Goal: Check status: Check status

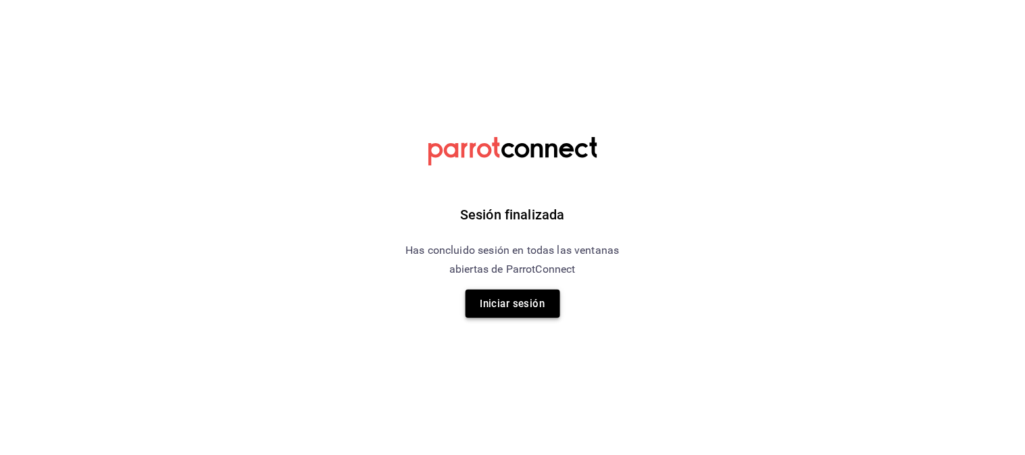
click at [522, 300] on button "Iniciar sesión" at bounding box center [513, 304] width 95 height 28
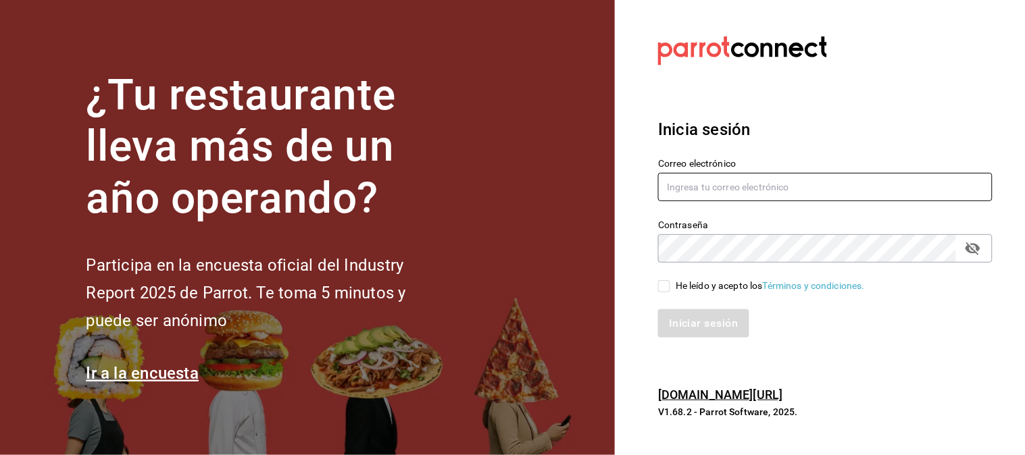
type input "moviedo@lemura.com.mx"
click at [670, 281] on input "He leído y acepto los Términos y condiciones." at bounding box center [664, 286] width 12 height 12
checkbox input "true"
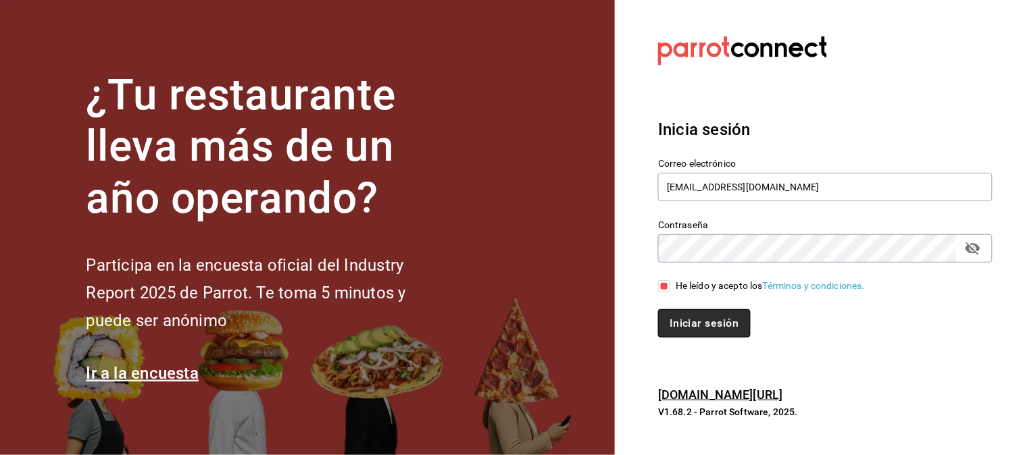
click at [707, 322] on button "Iniciar sesión" at bounding box center [704, 323] width 92 height 28
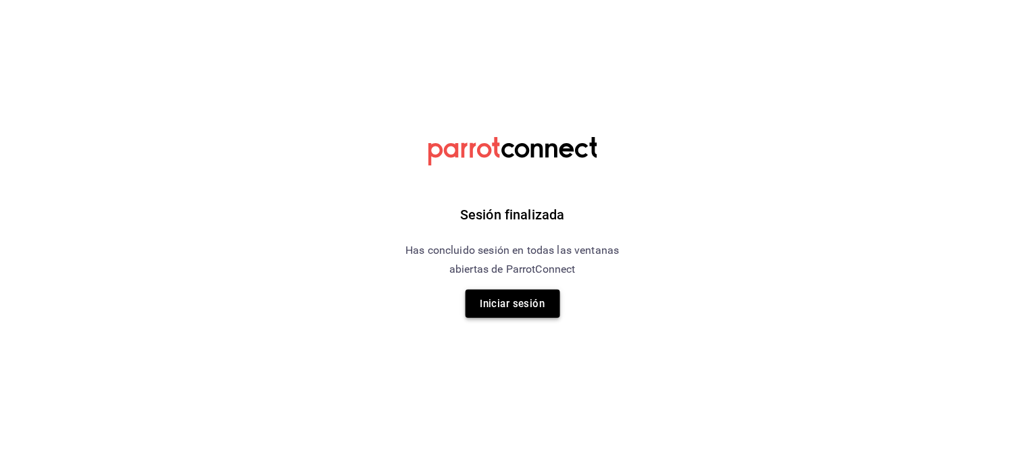
click at [523, 294] on button "Iniciar sesión" at bounding box center [513, 304] width 95 height 28
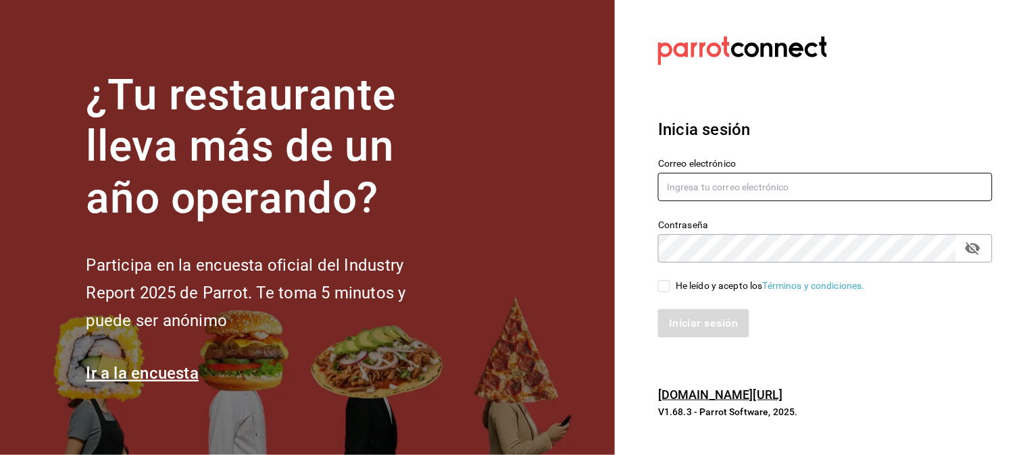
type input "moviedo@lemura.com.mx"
click at [664, 285] on input "He leído y acepto los Términos y condiciones." at bounding box center [664, 286] width 12 height 12
checkbox input "true"
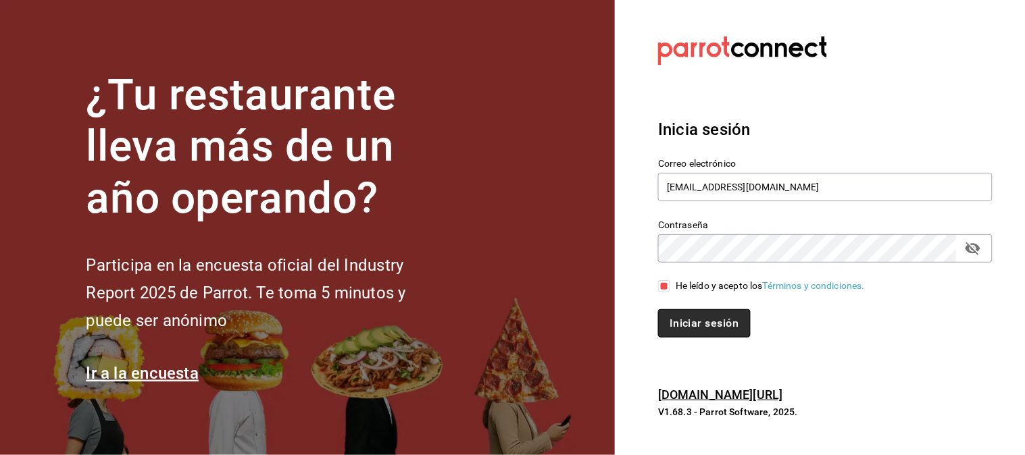
click at [690, 320] on button "Iniciar sesión" at bounding box center [704, 323] width 92 height 28
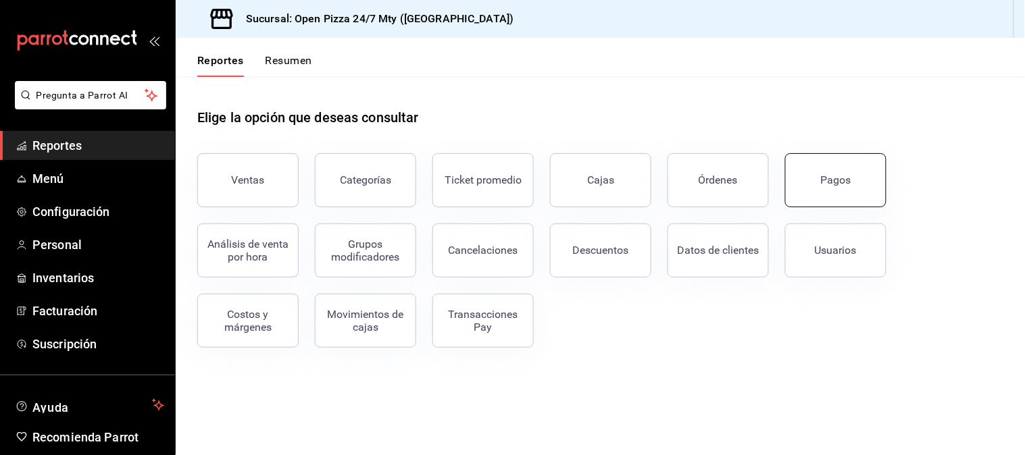
click at [826, 182] on div "Pagos" at bounding box center [836, 180] width 30 height 13
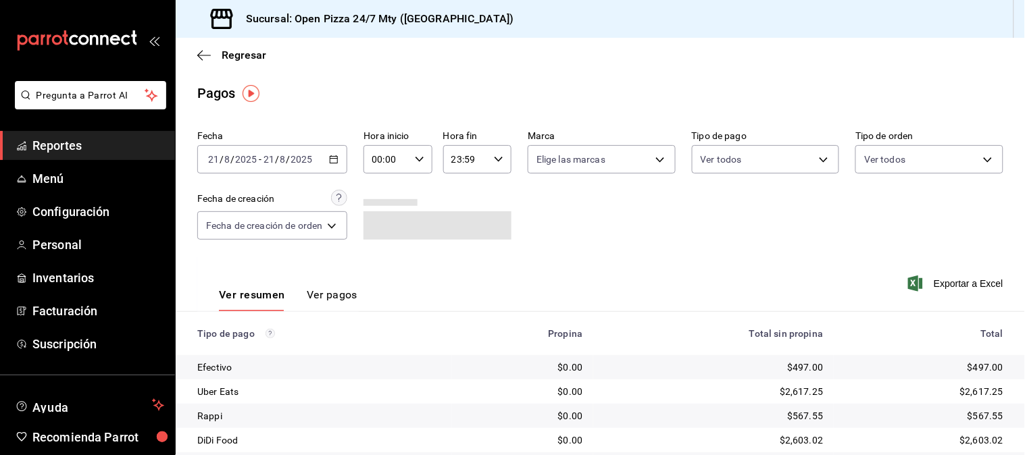
click at [333, 153] on div "[DATE] [DATE] - [DATE] [DATE]" at bounding box center [272, 159] width 150 height 28
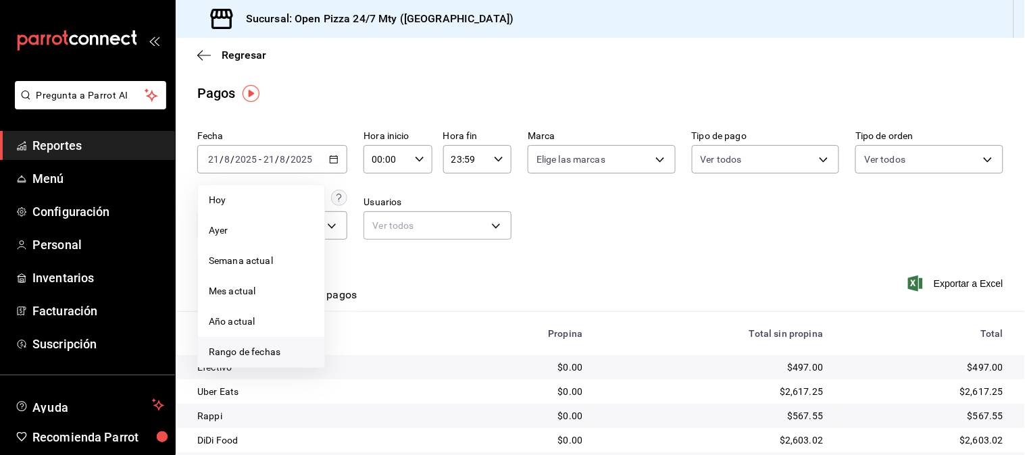
click at [270, 347] on span "Rango de fechas" at bounding box center [261, 352] width 105 height 14
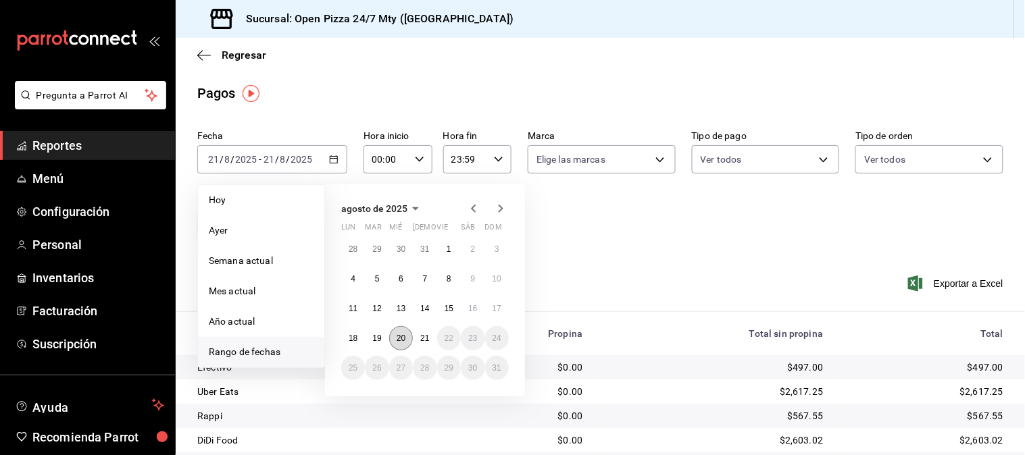
click at [403, 336] on abbr "20" at bounding box center [401, 338] width 9 height 9
click at [431, 341] on button "21" at bounding box center [425, 338] width 24 height 24
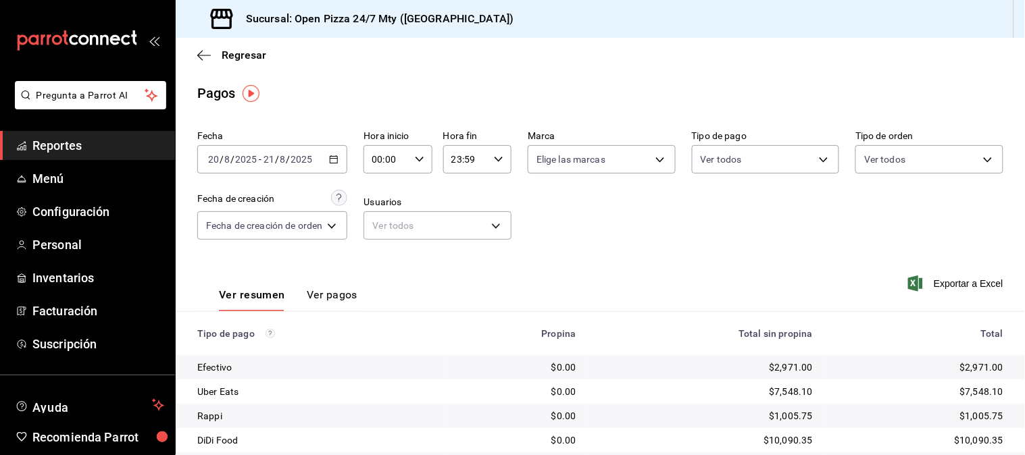
click at [689, 251] on div "Fecha [DATE] [DATE] - [DATE] [DATE] Hora inicio 00:00 Hora inicio Hora fin 23:5…" at bounding box center [600, 190] width 806 height 131
click at [397, 166] on input "00:00" at bounding box center [385, 159] width 45 height 27
click at [388, 247] on span "11" at bounding box center [382, 251] width 12 height 11
type input "11:00"
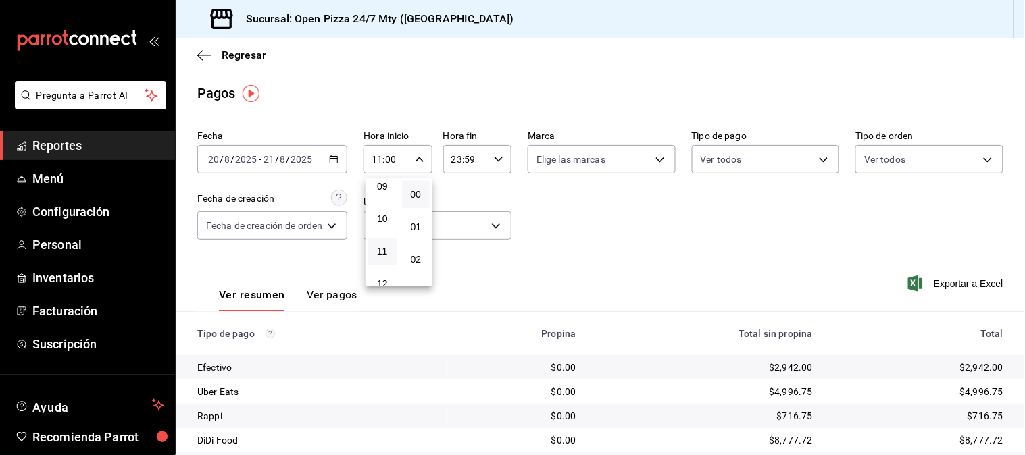
click at [656, 254] on div at bounding box center [512, 227] width 1025 height 455
click at [461, 157] on input "23:59" at bounding box center [465, 159] width 45 height 27
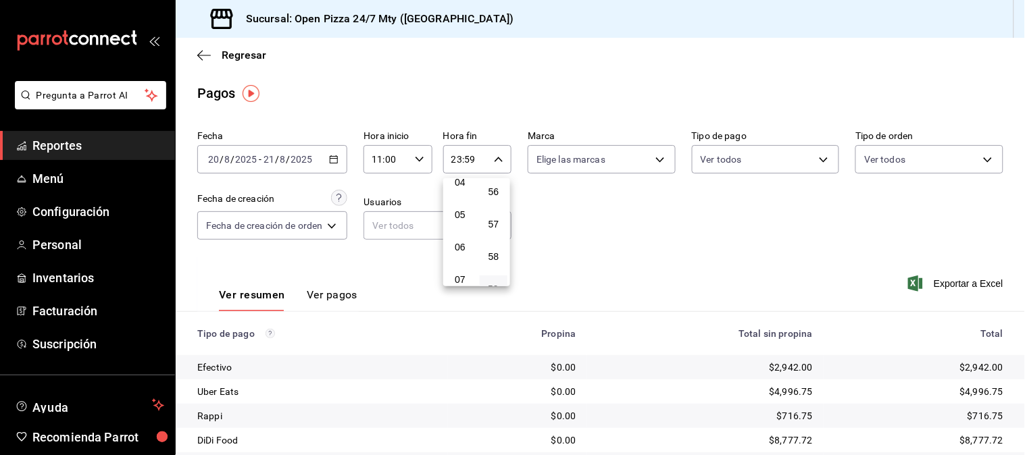
scroll to position [136, 0]
click at [456, 225] on button "05" at bounding box center [460, 220] width 28 height 27
type input "05:59"
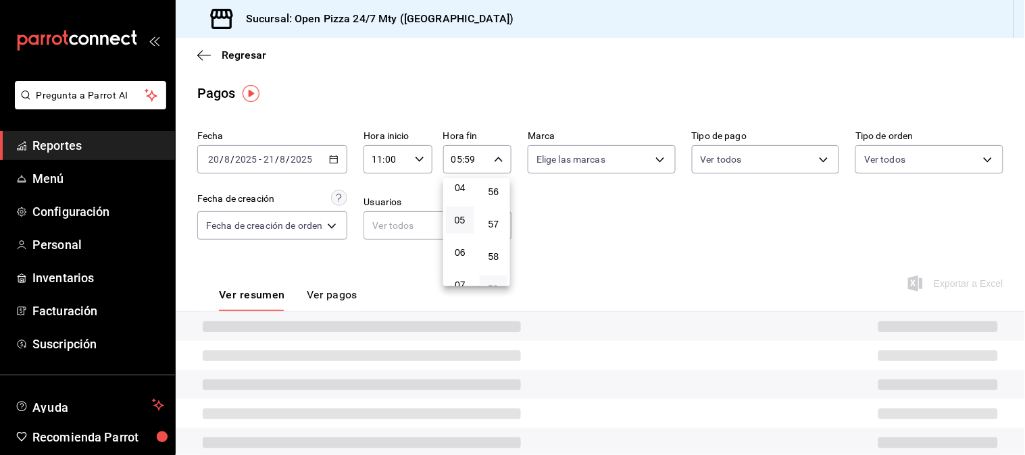
click at [596, 207] on div at bounding box center [512, 227] width 1025 height 455
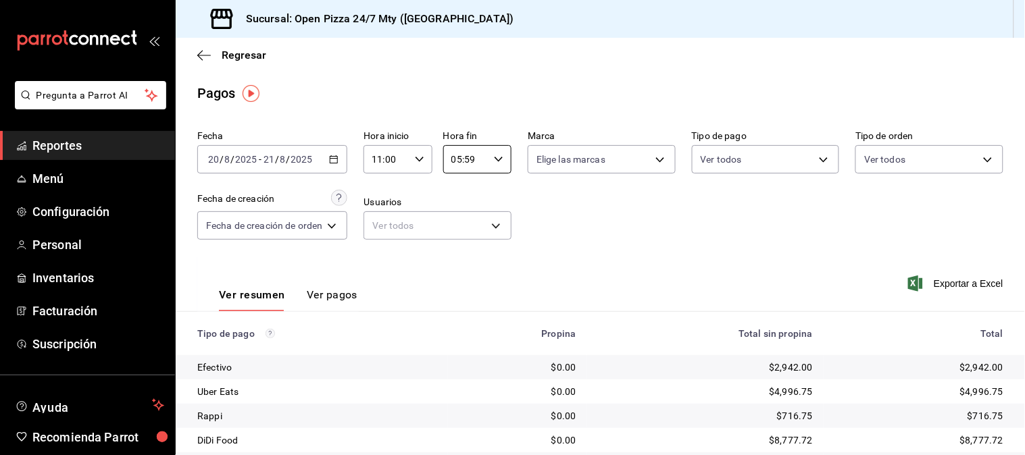
click at [599, 207] on div "00 01 02 03 04 05 06 07 08 09 10 11 12 13 14 15 16 17 18 19 20 21 22 23 00 01 0…" at bounding box center [512, 229] width 1025 height 451
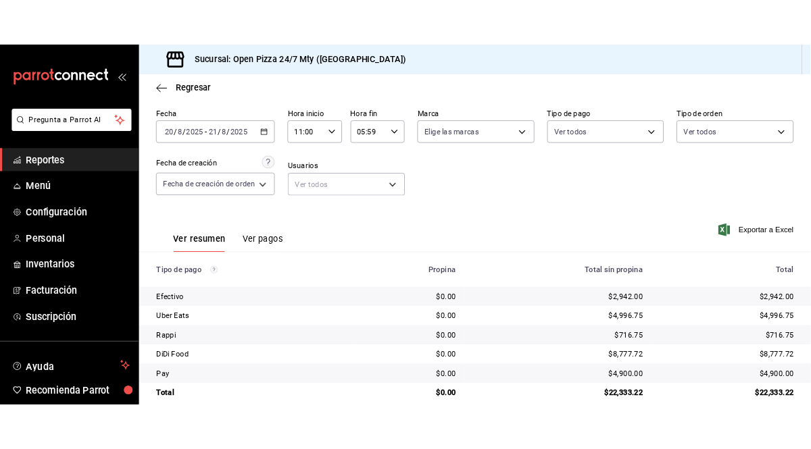
scroll to position [68, 0]
